Goal: Task Accomplishment & Management: Manage account settings

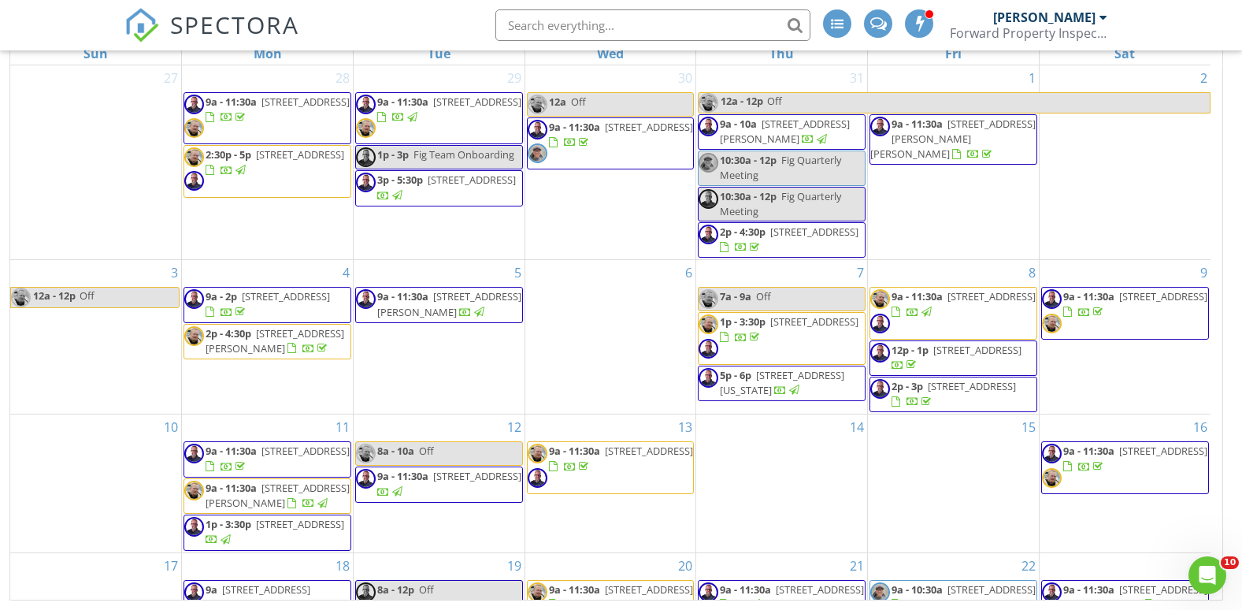
scroll to position [346, 0]
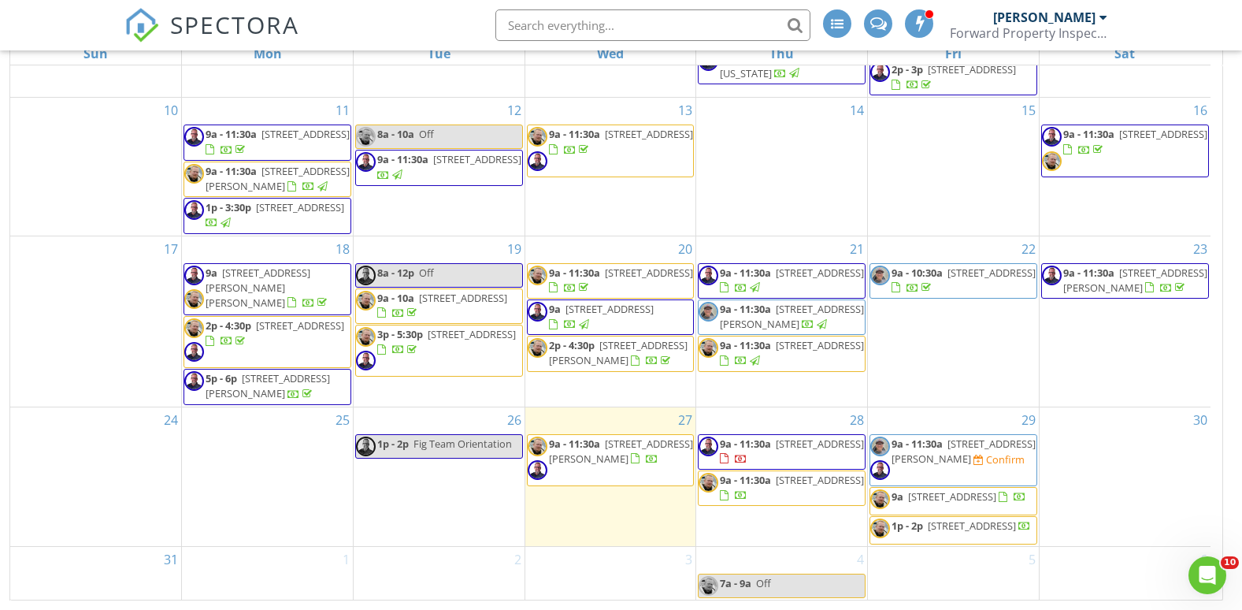
click at [953, 439] on span "1730 E Central Ave, Merritt Island 32952" at bounding box center [963, 450] width 144 height 29
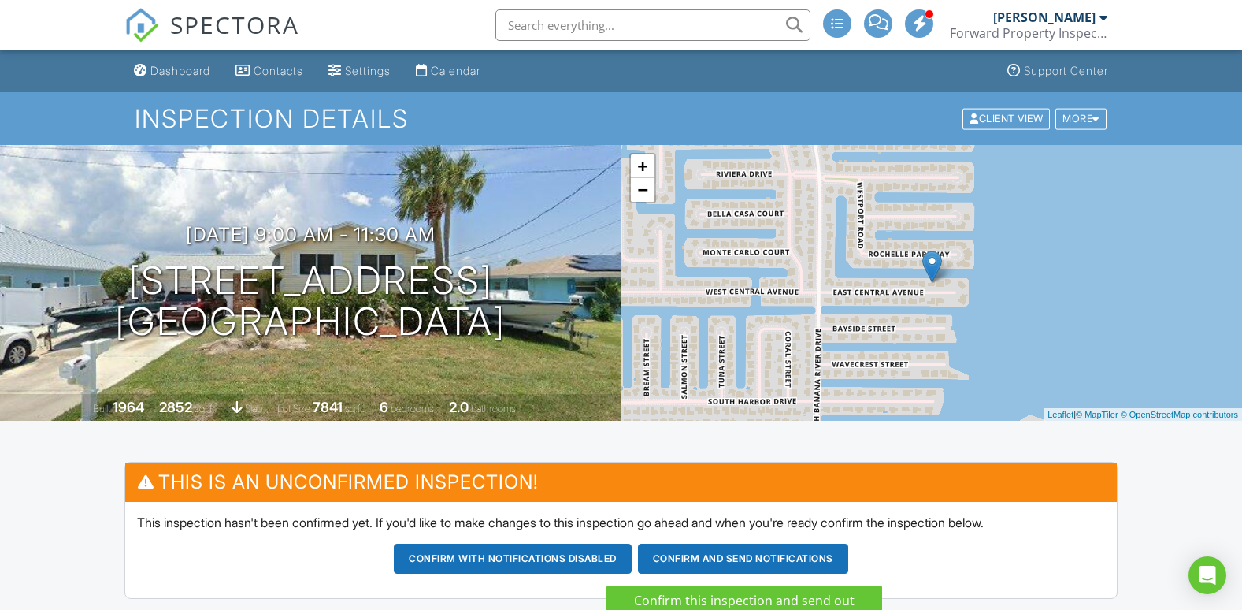
click at [632, 557] on button "Confirm and send notifications" at bounding box center [513, 558] width 238 height 30
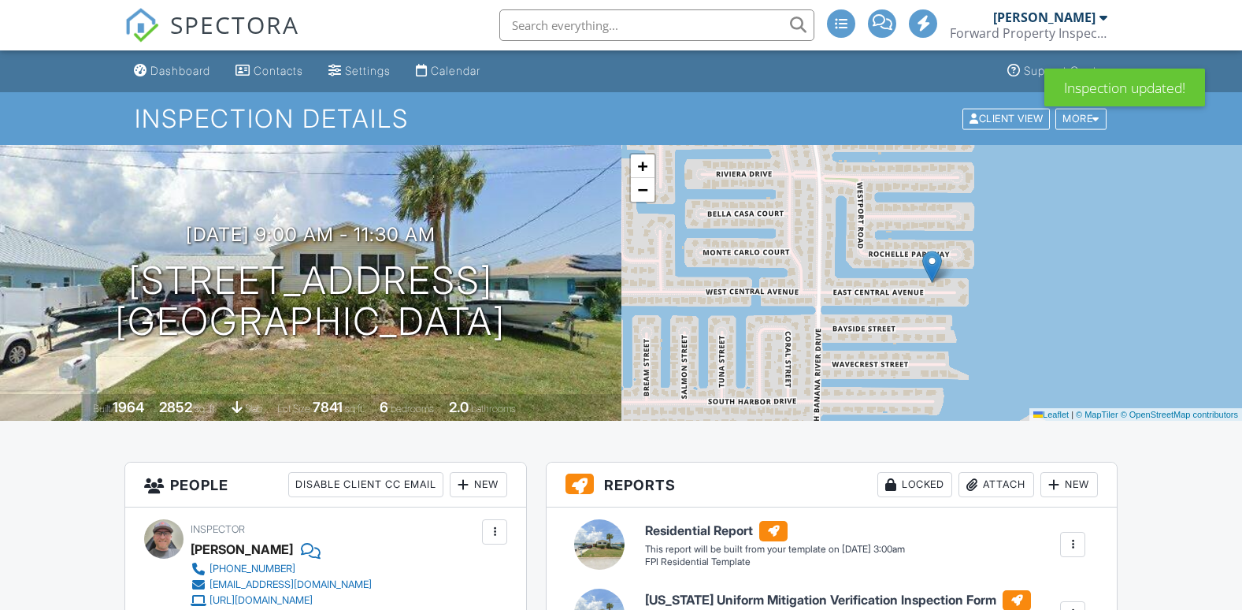
click at [445, 67] on div "Calendar" at bounding box center [456, 70] width 50 height 13
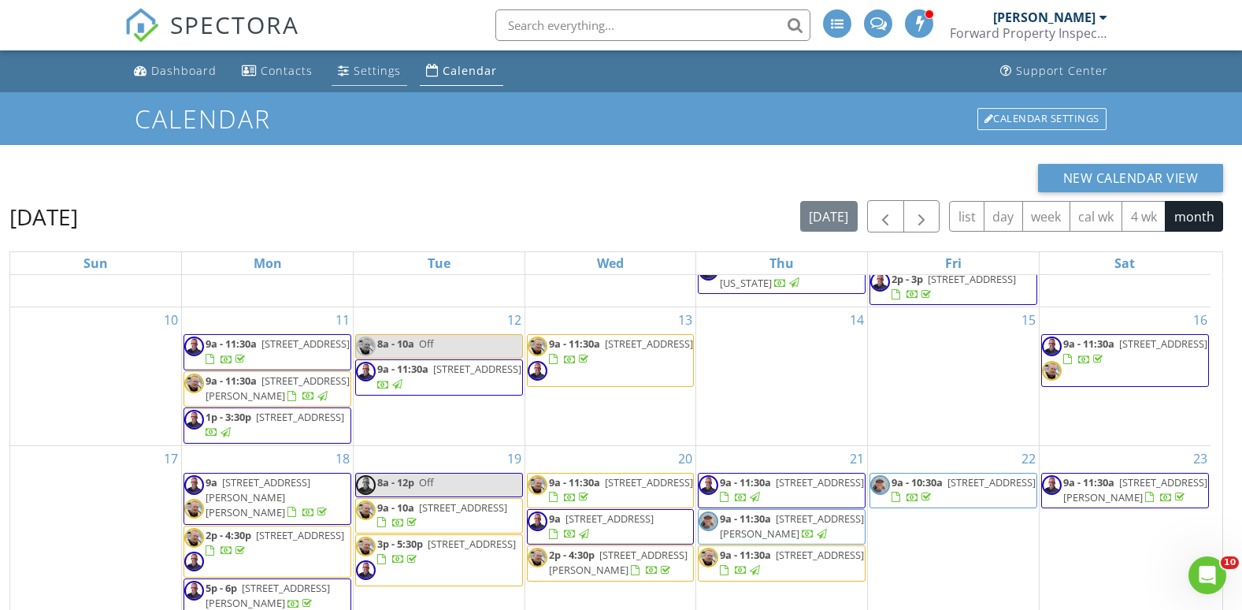
click at [365, 70] on div "Settings" at bounding box center [377, 70] width 47 height 15
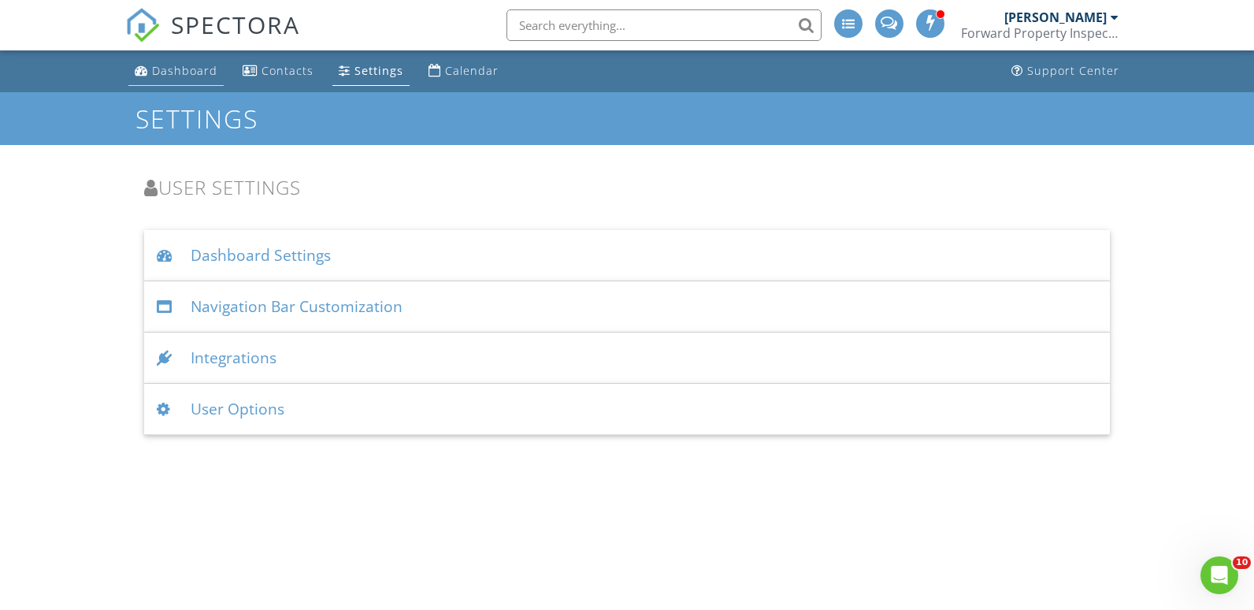
click at [206, 71] on div "Dashboard" at bounding box center [184, 70] width 65 height 15
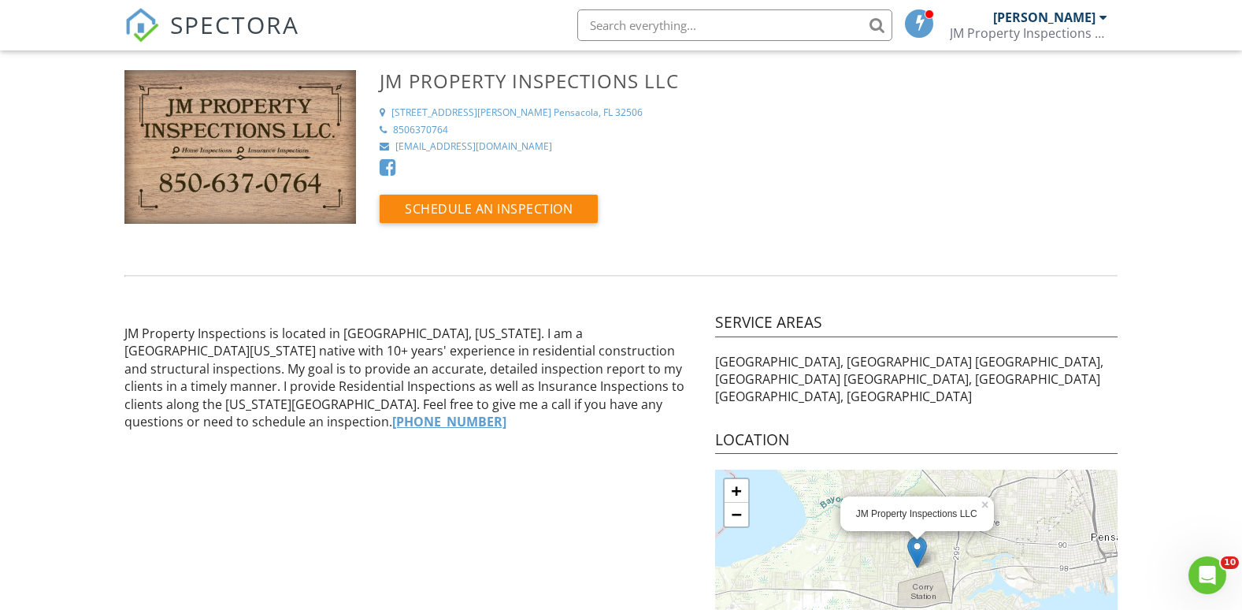
click at [630, 21] on input "text" at bounding box center [734, 24] width 315 height 31
type input "f"
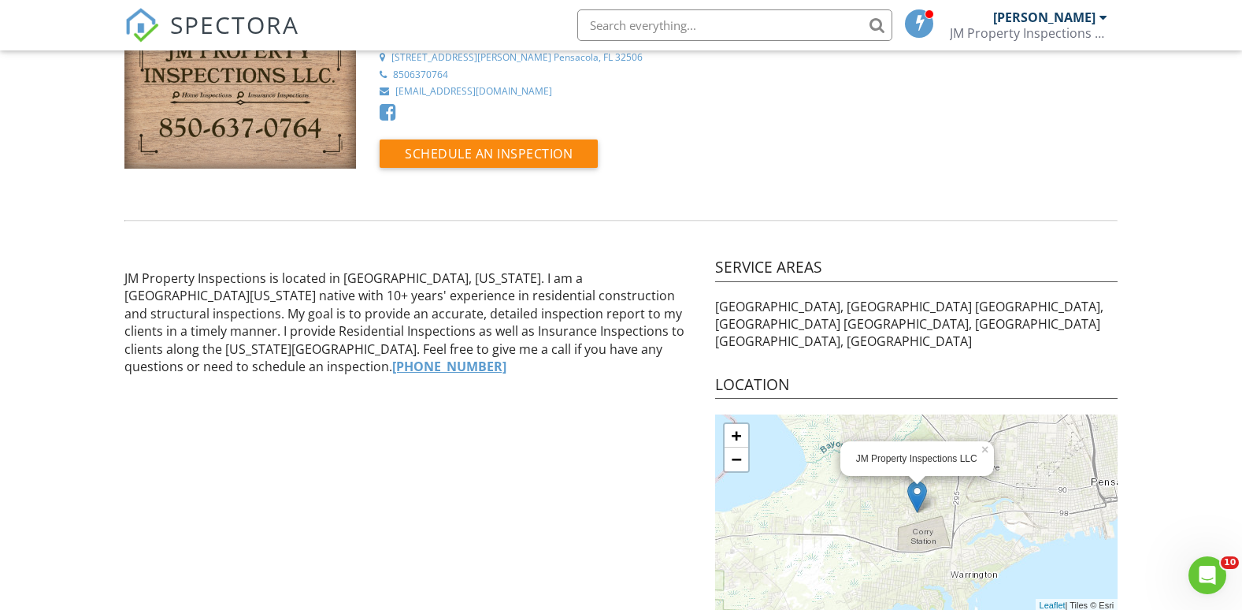
click at [806, 316] on p "Escambia County, FL Santa Rosa County, FL Okaloosa County, FL Walton County, FL" at bounding box center [916, 324] width 403 height 53
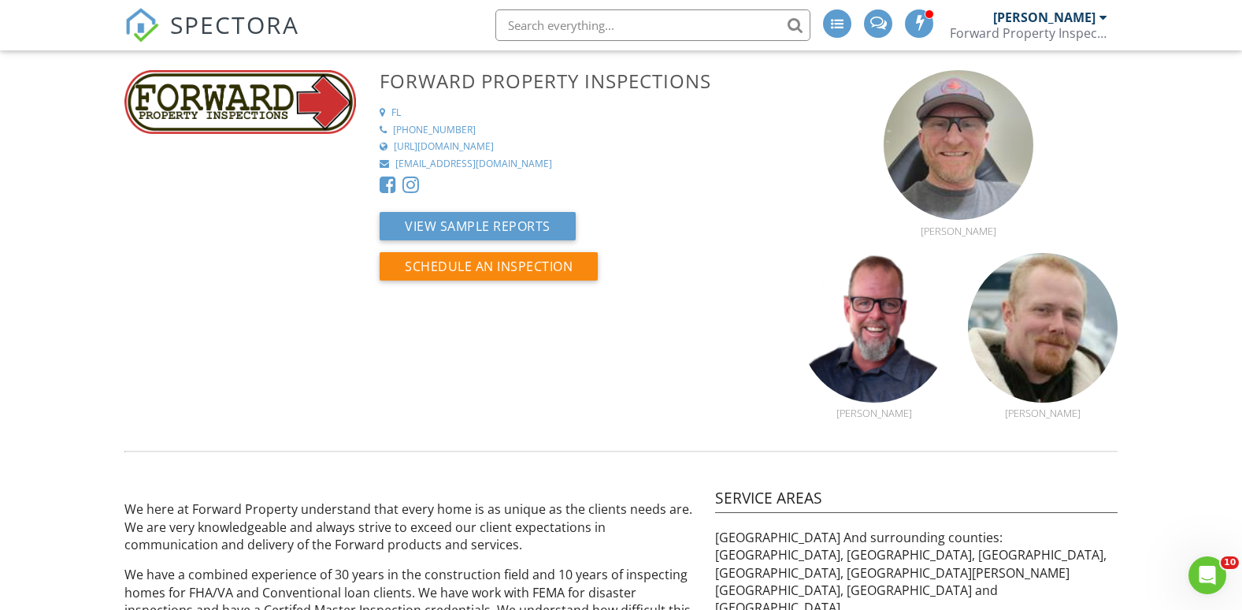
click at [1010, 336] on img at bounding box center [1043, 328] width 150 height 150
click at [911, 143] on img at bounding box center [959, 145] width 150 height 150
click at [878, 350] on img at bounding box center [874, 328] width 150 height 150
